Goal: Task Accomplishment & Management: Complete application form

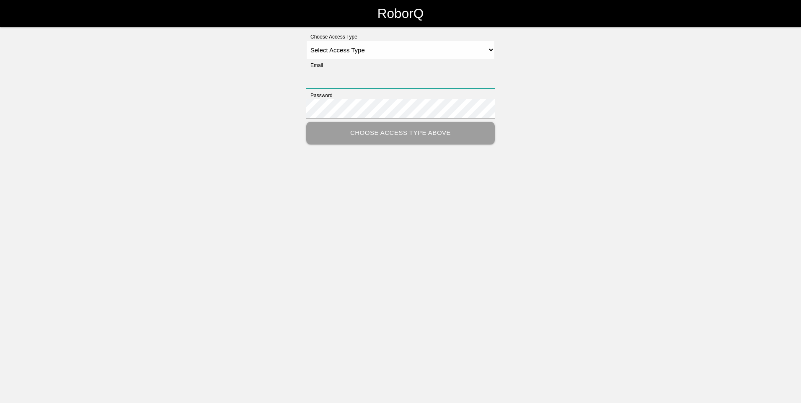
type input "[EMAIL_ADDRESS][DOMAIN_NAME]"
click at [490, 49] on select "Select Access Type Admin Customer Supervisor Worker" at bounding box center [400, 50] width 189 height 19
select select "Admin"
click at [306, 41] on select "Select Access Type Admin Customer Supervisor Worker" at bounding box center [400, 50] width 189 height 19
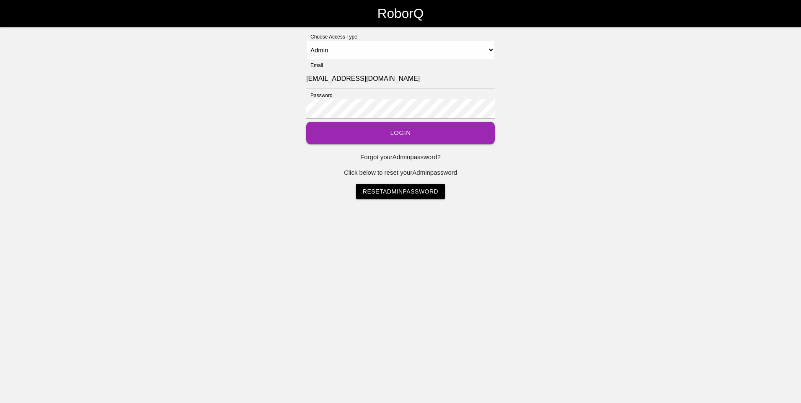
click at [372, 133] on button "Login" at bounding box center [400, 133] width 189 height 22
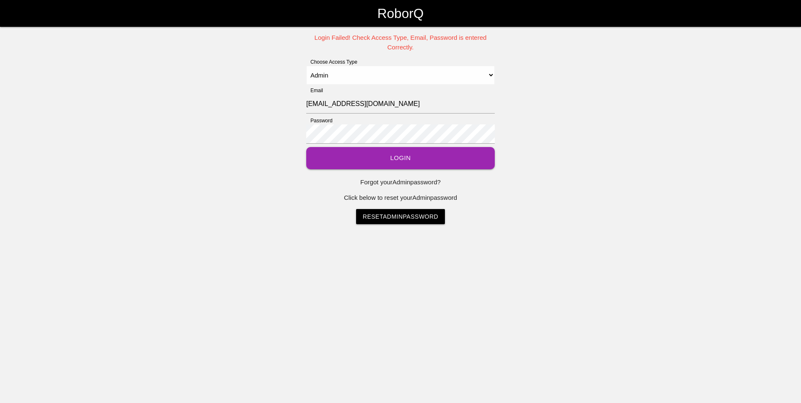
click at [396, 159] on button "Login" at bounding box center [400, 158] width 189 height 22
click at [491, 75] on select "Select Access Type Admin Customer Supervisor Worker" at bounding box center [400, 75] width 189 height 19
click at [306, 66] on select "Select Access Type Admin Customer Supervisor Worker" at bounding box center [400, 75] width 189 height 19
click at [303, 133] on div "Login Failed! Check Access Type, Email, Password is entered Correctly. Choose A…" at bounding box center [400, 128] width 801 height 191
click at [257, 201] on div "Login Failed! Check Access Type, Email, Password is entered Correctly. Choose A…" at bounding box center [400, 128] width 801 height 191
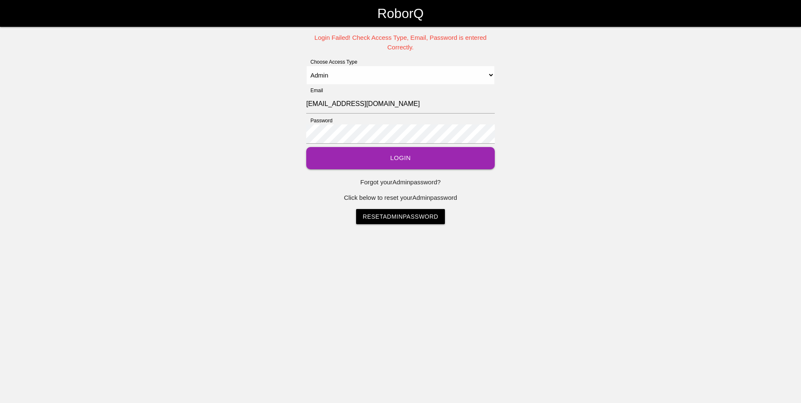
drag, startPoint x: 321, startPoint y: 144, endPoint x: 271, endPoint y: 132, distance: 51.5
click at [271, 132] on div "Login Failed! Check Access Type, Email, Password is entered Correctly. Choose A…" at bounding box center [400, 128] width 801 height 191
click at [489, 75] on select "Select Access Type Admin Customer Supervisor Worker" at bounding box center [400, 75] width 189 height 19
click at [306, 66] on select "Select Access Type Admin Customer Supervisor Worker" at bounding box center [400, 75] width 189 height 19
click at [306, 147] on button "Login" at bounding box center [400, 158] width 189 height 22
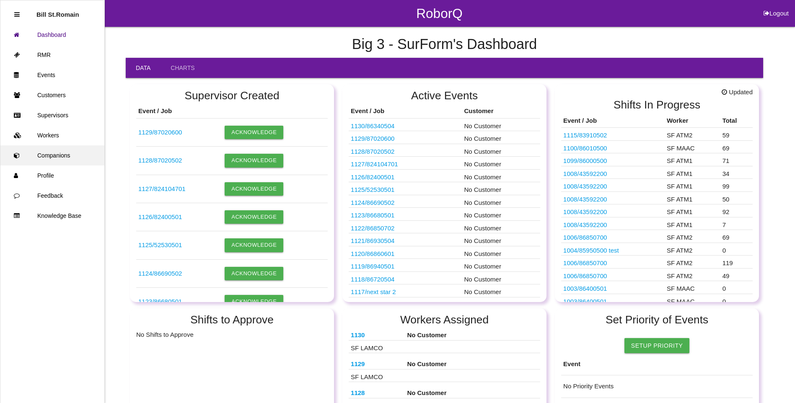
click at [46, 158] on link "Companions" at bounding box center [52, 155] width 104 height 20
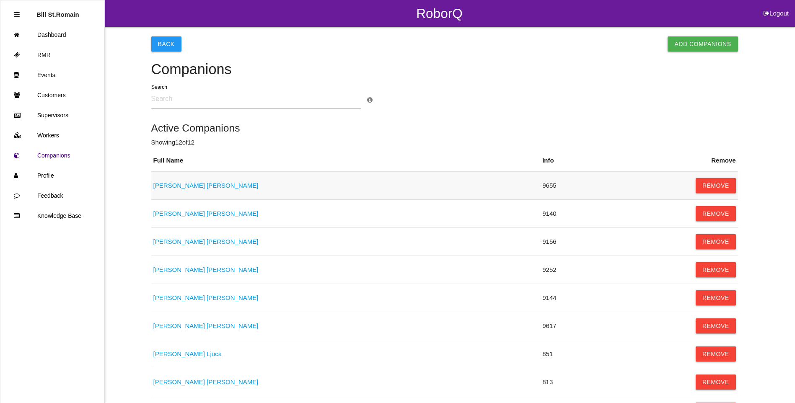
click at [192, 184] on link "[PERSON_NAME]" at bounding box center [205, 185] width 105 height 7
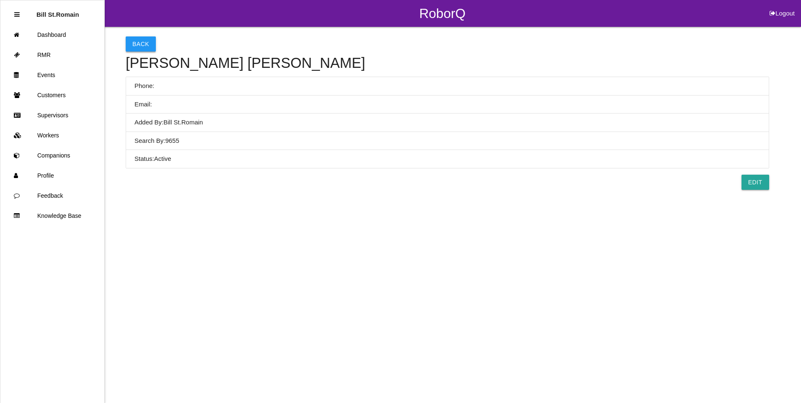
click at [141, 45] on button "Back" at bounding box center [141, 43] width 30 height 15
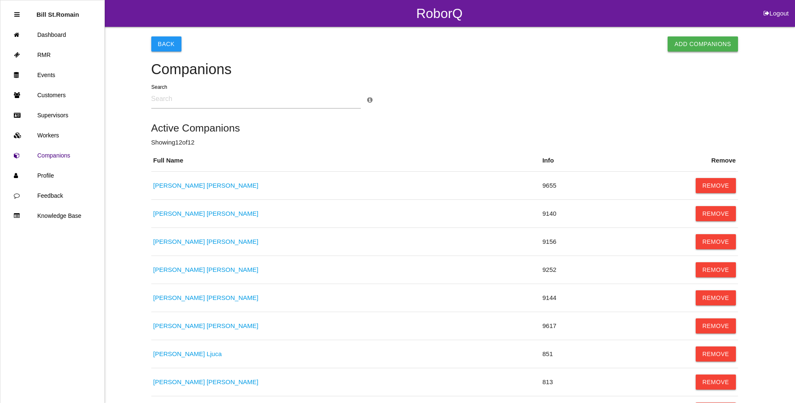
click at [694, 41] on button "Add Companions" at bounding box center [703, 43] width 70 height 15
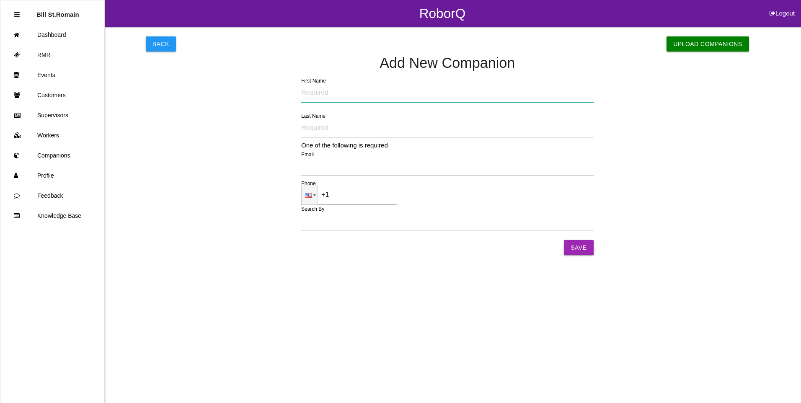
click at [303, 95] on input "First Name" at bounding box center [447, 92] width 293 height 19
type input "[PERSON_NAME]"
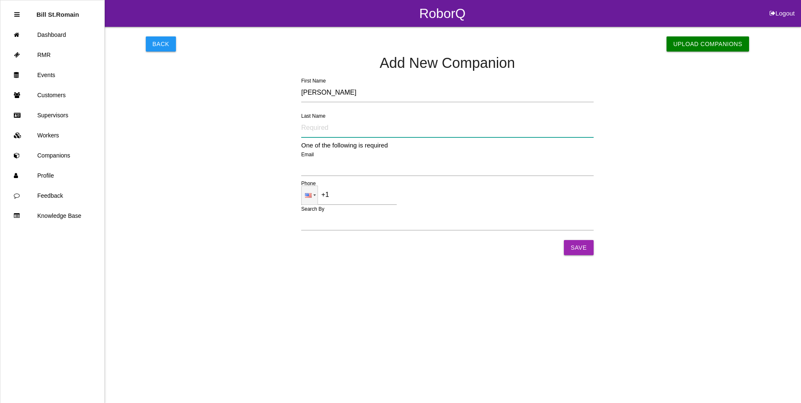
click at [304, 129] on input "Last Name" at bounding box center [447, 127] width 293 height 19
type input "[PERSON_NAME]"
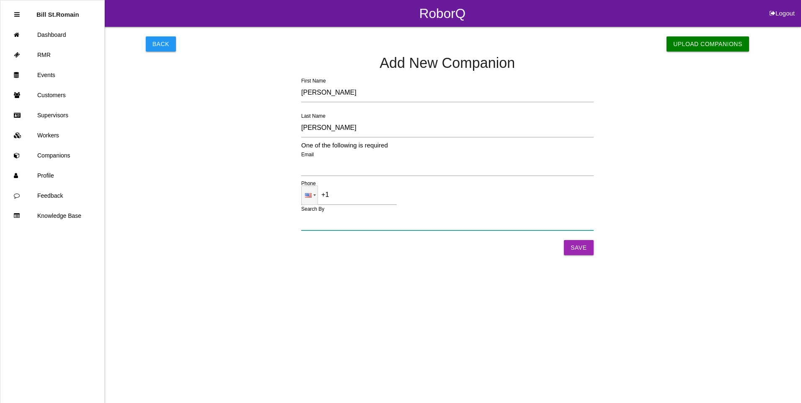
click at [314, 220] on input "Search By" at bounding box center [447, 220] width 293 height 19
type input "9703"
click at [583, 247] on input "Save" at bounding box center [578, 247] width 29 height 15
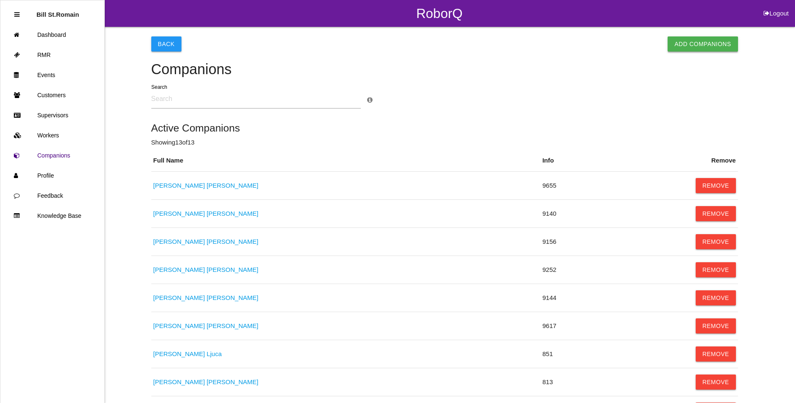
click at [704, 44] on button "Add Companions" at bounding box center [703, 43] width 70 height 15
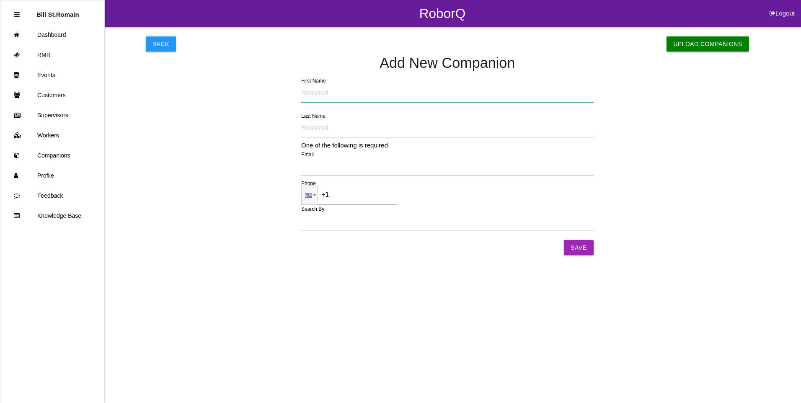
click at [311, 94] on input "First Name" at bounding box center [447, 92] width 293 height 19
type input "[PERSON_NAME]"
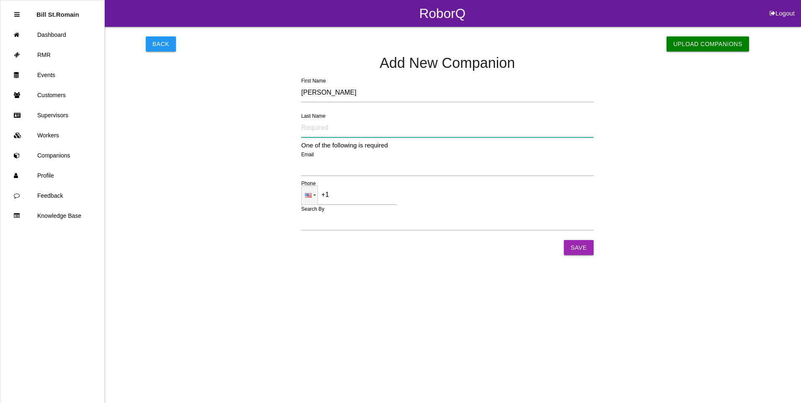
click at [308, 127] on input "Last Name" at bounding box center [447, 127] width 293 height 19
type input "Capistron"
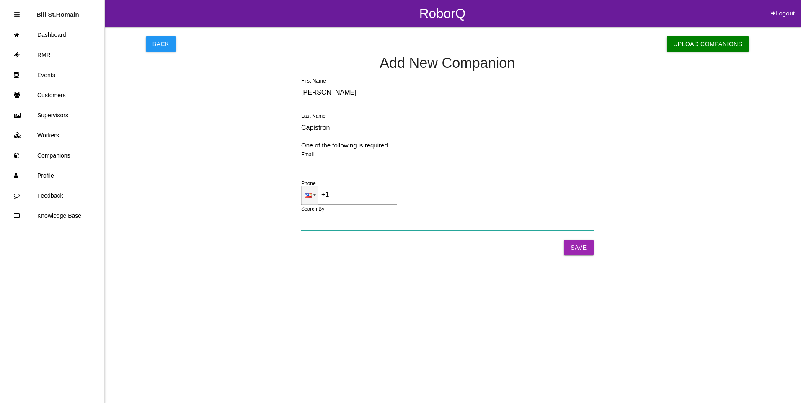
click at [314, 222] on input "Search By" at bounding box center [447, 220] width 293 height 19
type input "9707"
click at [581, 248] on input "Save" at bounding box center [578, 247] width 29 height 15
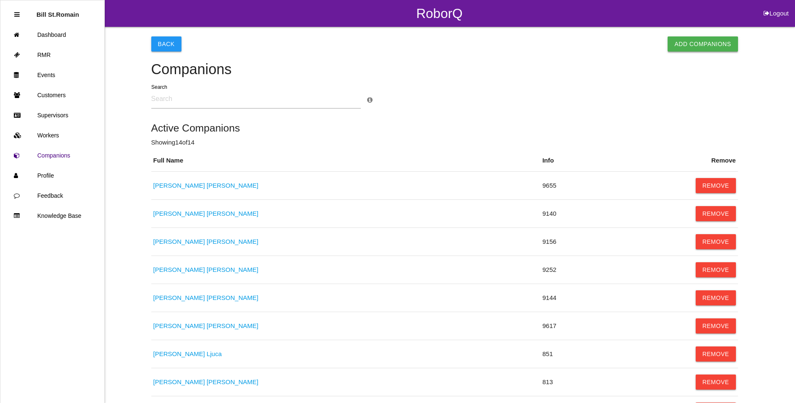
click at [712, 45] on button "Add Companions" at bounding box center [703, 43] width 70 height 15
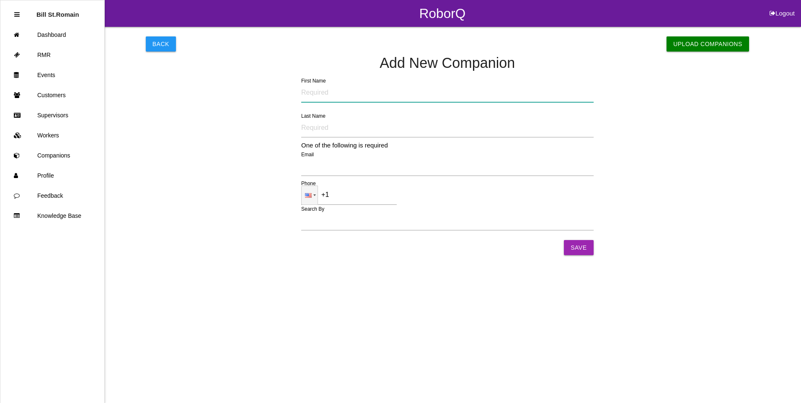
click at [312, 94] on input "First Name" at bounding box center [447, 92] width 293 height 19
type input "[PERSON_NAME]"
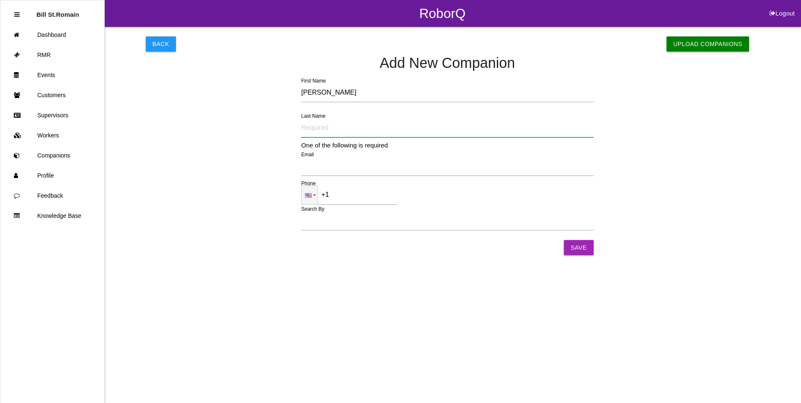
click at [310, 127] on input "Last Name" at bounding box center [447, 127] width 293 height 19
type input "Beaver"
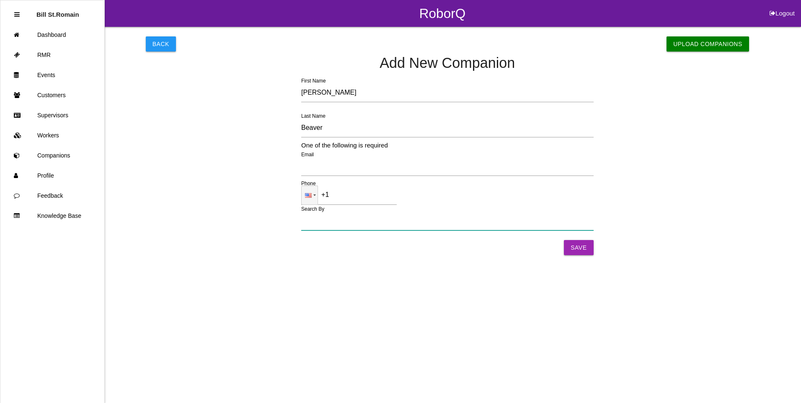
click at [316, 224] on input "Search By" at bounding box center [447, 220] width 293 height 19
type input "9702"
click at [582, 248] on input "Save" at bounding box center [578, 247] width 29 height 15
